Goal: Use online tool/utility: Use online tool/utility

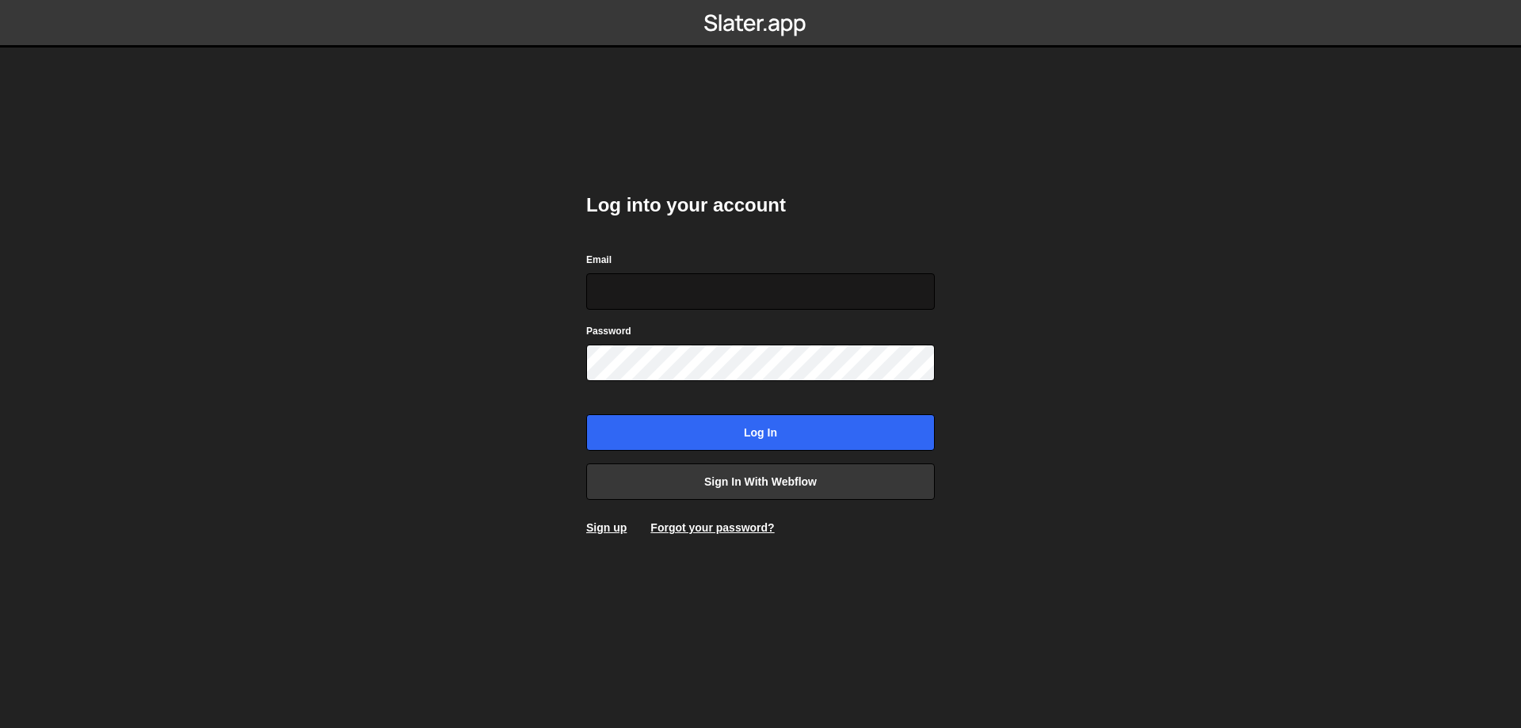
click at [666, 281] on input "Email" at bounding box center [760, 291] width 349 height 36
type input "t"
type input "[EMAIL_ADDRESS][DOMAIN_NAME]"
click at [586, 414] on input "Log in" at bounding box center [760, 432] width 349 height 36
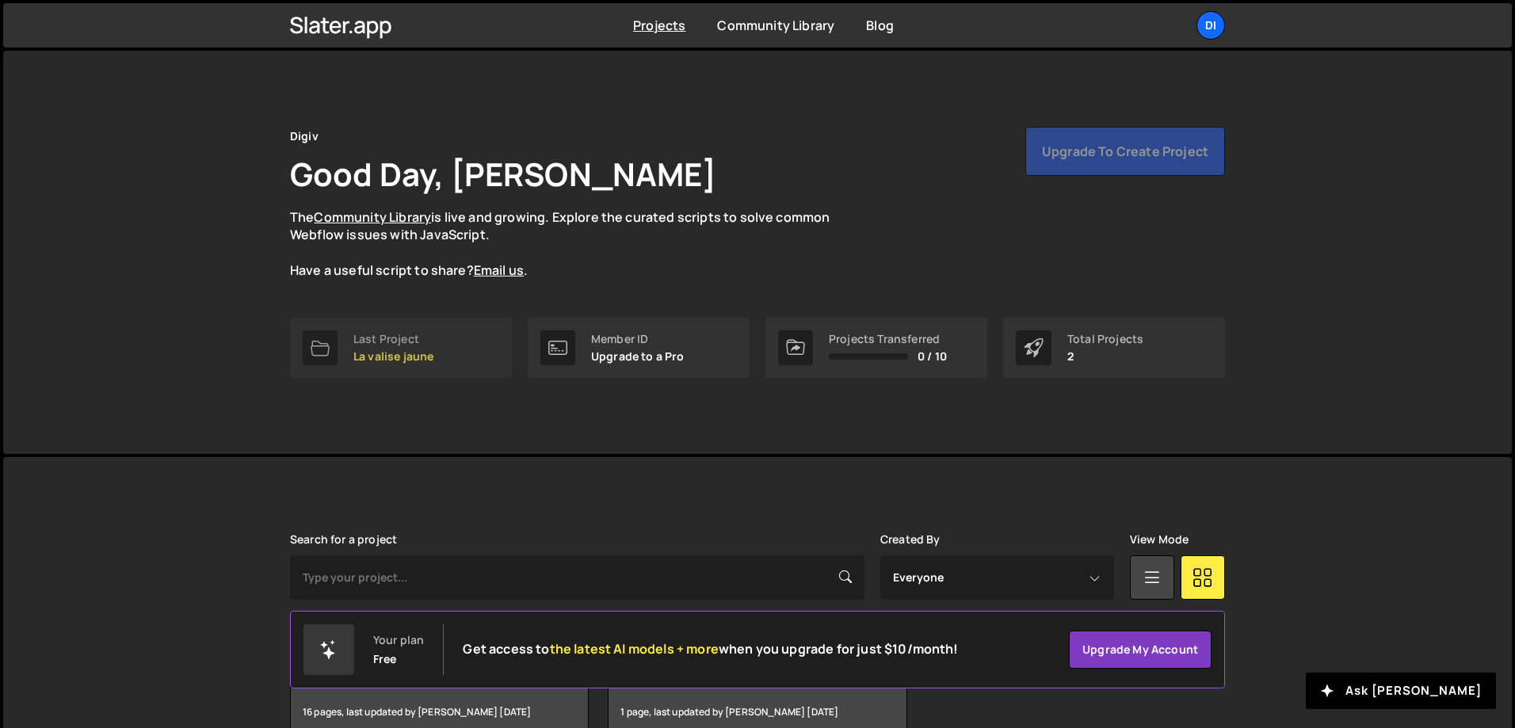
click at [405, 353] on p "La valise jaune" at bounding box center [393, 356] width 80 height 13
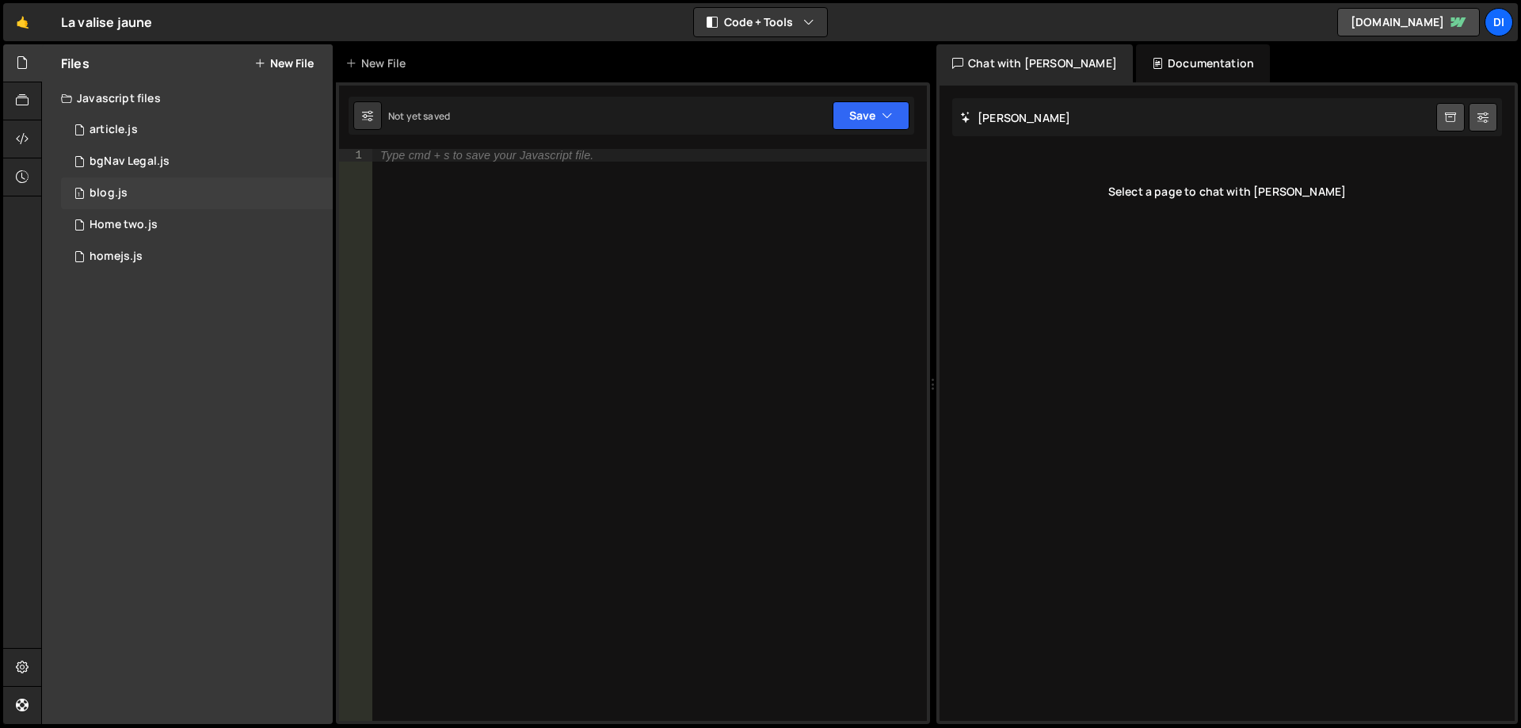
click at [181, 194] on div "1 blog.js 0" at bounding box center [197, 193] width 272 height 32
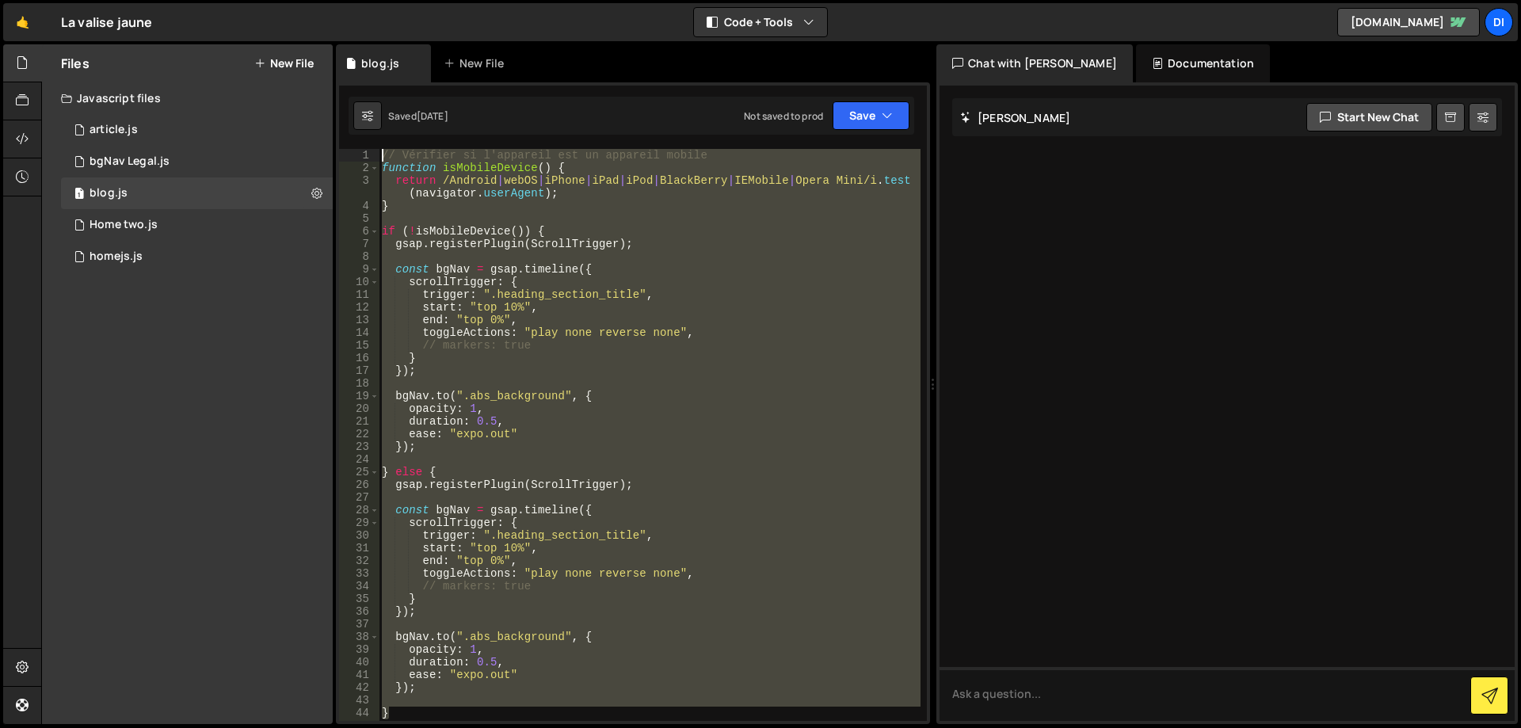
drag, startPoint x: 431, startPoint y: 526, endPoint x: 358, endPoint y: 136, distance: 396.5
click at [358, 136] on div "1 Type cmd + s to save your Javascript file. הההההההההההההההההההההההההההההההההה…" at bounding box center [633, 403] width 594 height 642
type textarea "// Vérifier si l'appareil est un appareil mobile function isMobileDevice() {"
click at [284, 58] on button "New File" at bounding box center [283, 63] width 59 height 13
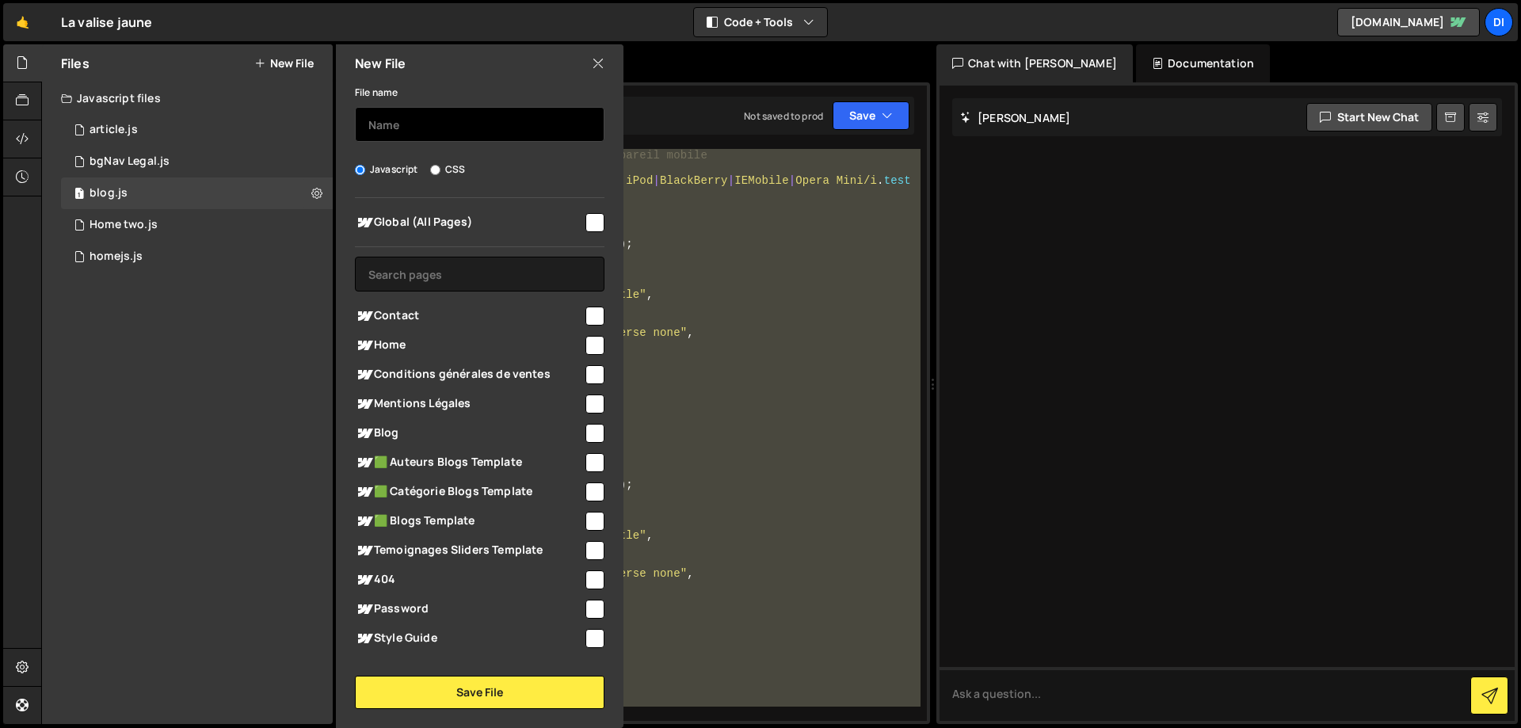
click at [455, 122] on input "text" at bounding box center [480, 124] width 250 height 35
type input "Contact"
click at [583, 305] on div at bounding box center [593, 314] width 21 height 21
click at [590, 318] on input "checkbox" at bounding box center [594, 316] width 19 height 19
checkbox input "true"
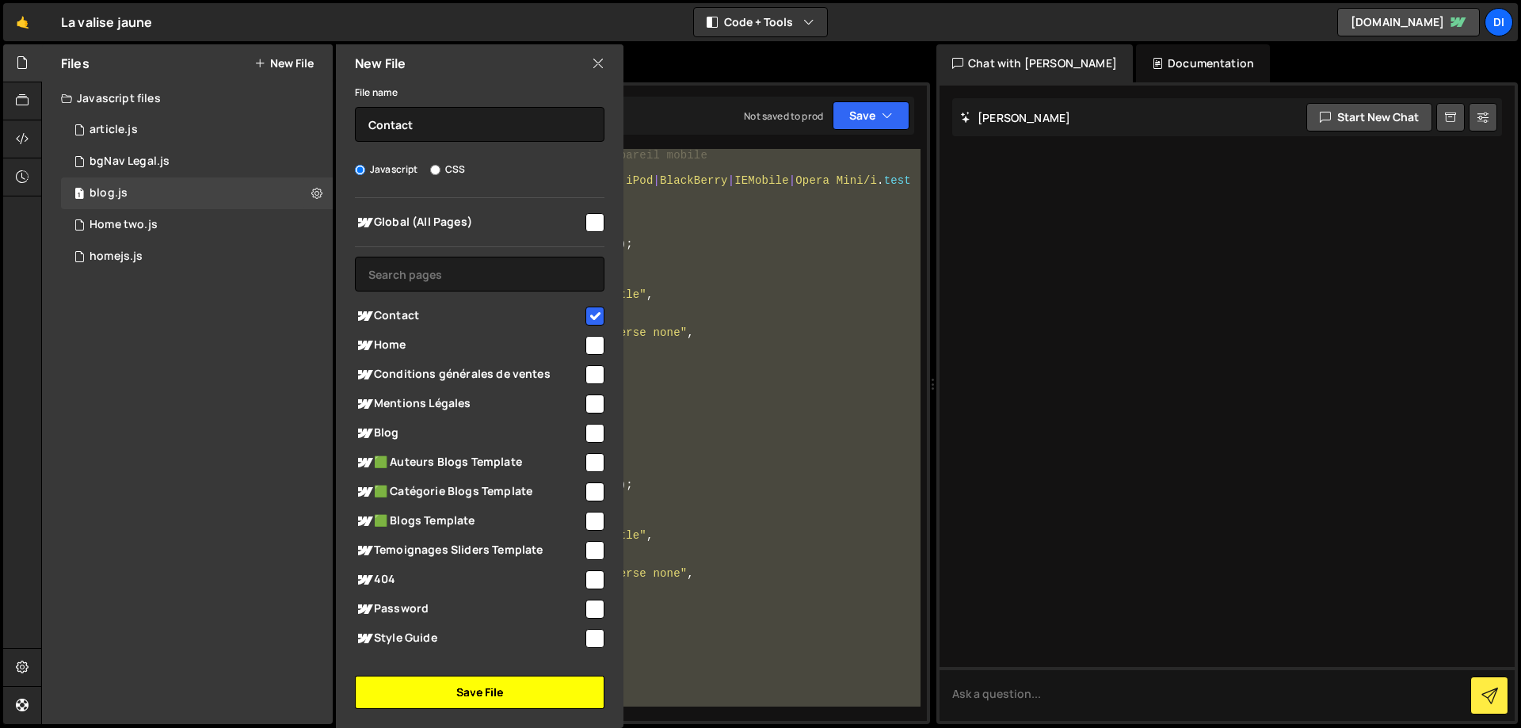
click at [501, 690] on button "Save File" at bounding box center [480, 692] width 250 height 33
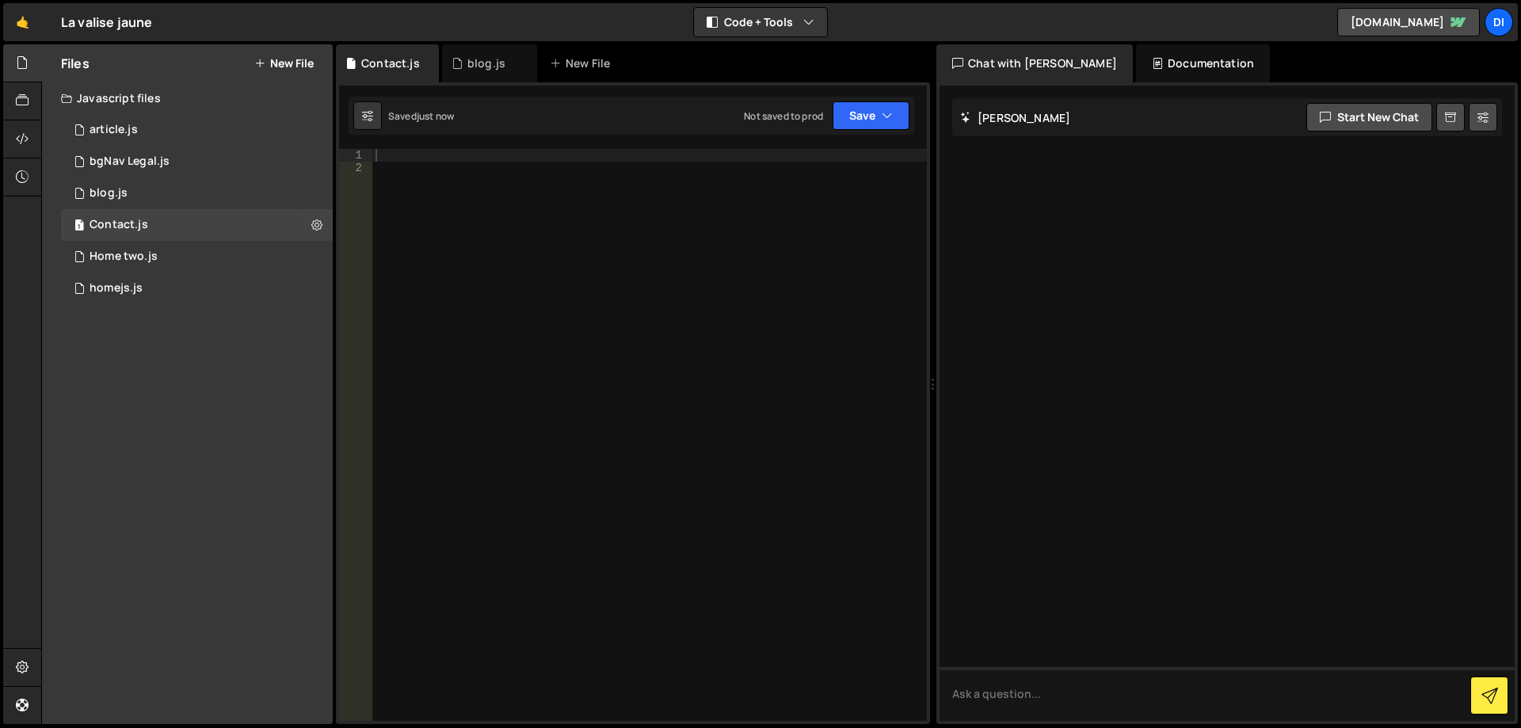
click at [572, 181] on div at bounding box center [649, 447] width 554 height 597
paste textarea "}"
type textarea "}"
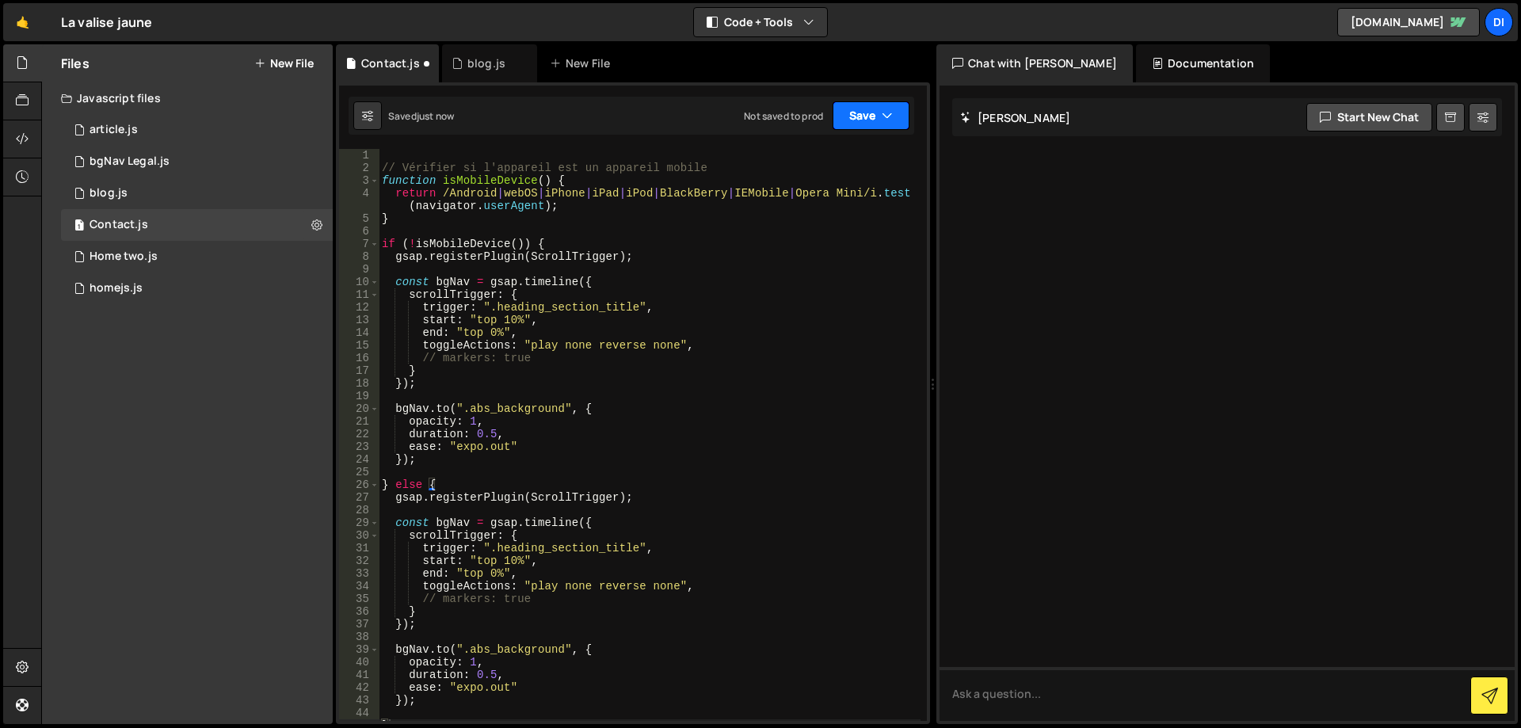
click at [886, 113] on icon "button" at bounding box center [887, 116] width 11 height 16
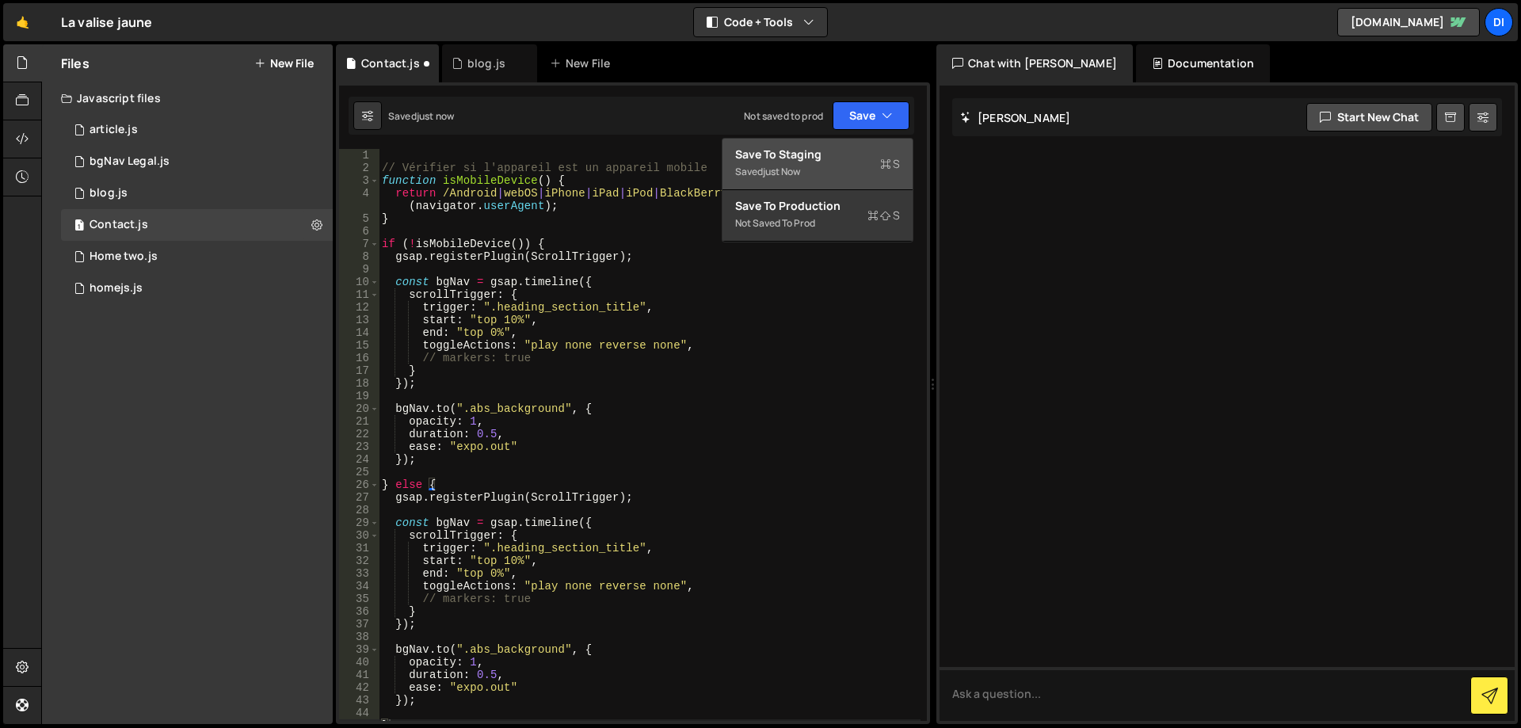
click at [846, 158] on div "Save to Staging S" at bounding box center [817, 155] width 165 height 16
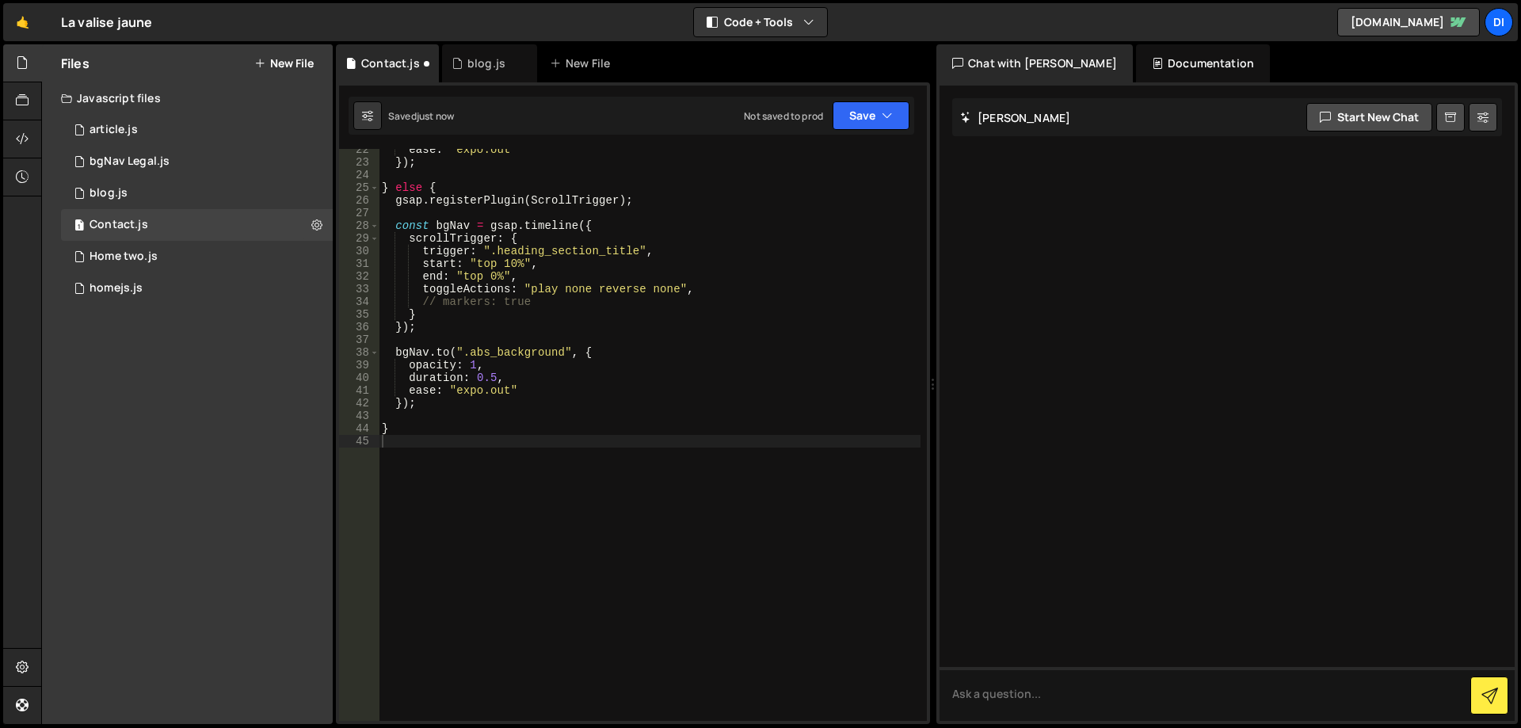
scroll to position [284, 0]
